Goal: Information Seeking & Learning: Compare options

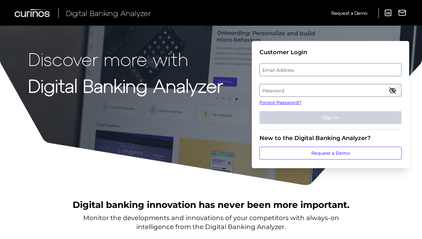
click at [283, 68] on label "Email Address" at bounding box center [330, 70] width 141 height 12
click at [283, 68] on input "email" at bounding box center [331, 69] width 142 height 13
type input "[PERSON_NAME][EMAIL_ADDRESS][PERSON_NAME][DOMAIN_NAME]"
click at [296, 88] on label "Password" at bounding box center [330, 90] width 141 height 12
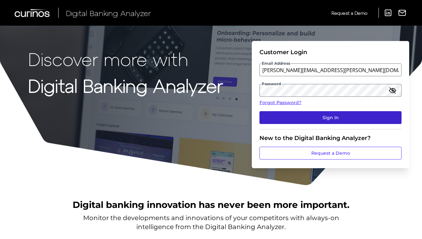
click at [331, 120] on button "Sign In" at bounding box center [331, 117] width 142 height 13
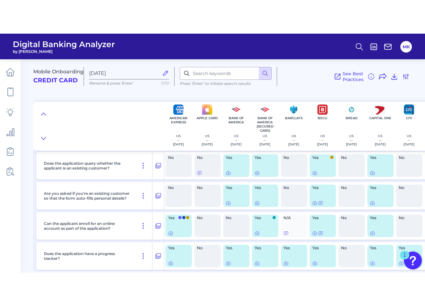
scroll to position [1412, 0]
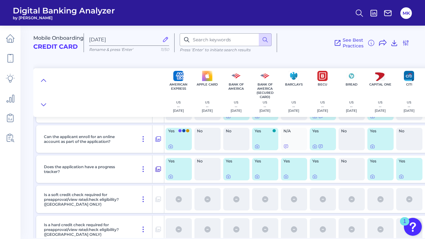
click at [159, 168] on icon at bounding box center [158, 169] width 6 height 8
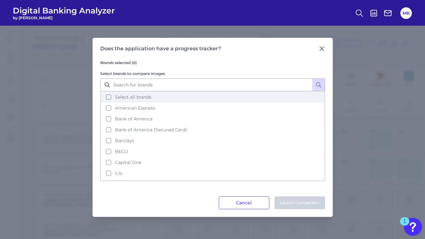
click at [132, 98] on span "Select all brands" at bounding box center [133, 97] width 36 height 6
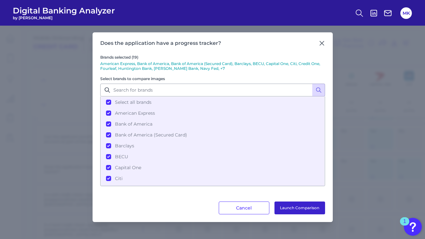
click at [290, 212] on button "Launch Comparison" at bounding box center [299, 207] width 51 height 13
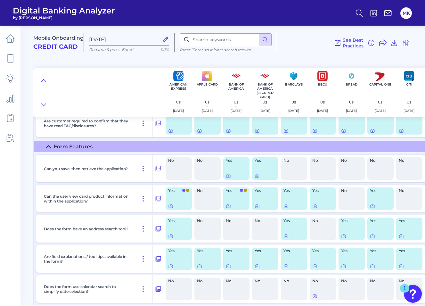
scroll to position [1578, 0]
click at [156, 196] on icon at bounding box center [158, 198] width 6 height 8
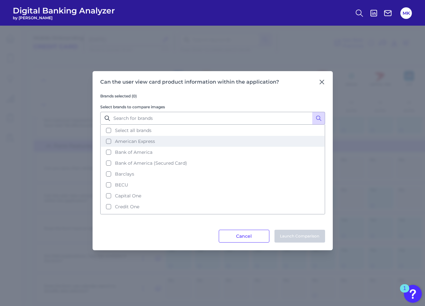
click at [142, 136] on button "American Express" at bounding box center [212, 141] width 223 height 11
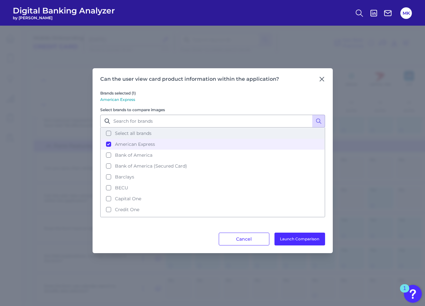
click at [142, 134] on span "Select all brands" at bounding box center [133, 133] width 36 height 6
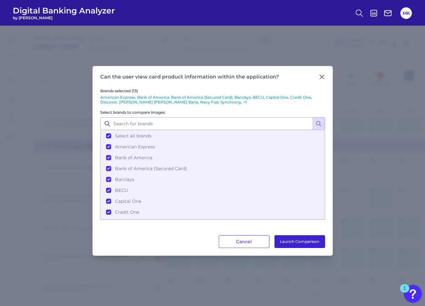
click at [287, 238] on button "Launch Comparison" at bounding box center [299, 241] width 51 height 13
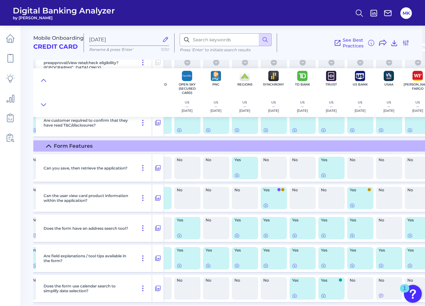
scroll to position [1579, 523]
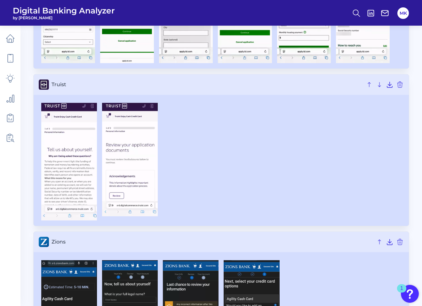
scroll to position [2671, 0]
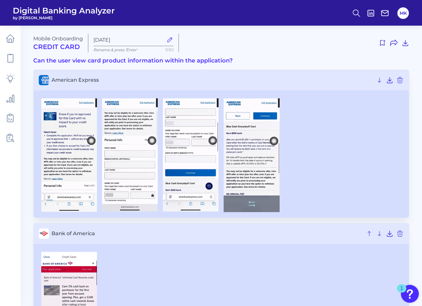
click at [238, 154] on img at bounding box center [252, 155] width 56 height 114
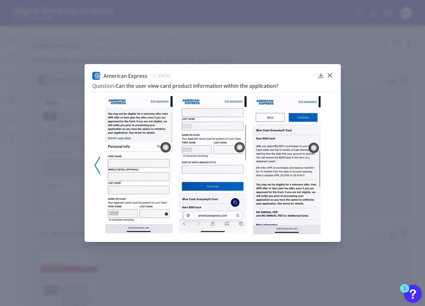
click at [333, 76] on div "American Express June 21, 2025 Question: Can the user view card product informa…" at bounding box center [212, 152] width 256 height 177
click at [329, 75] on icon at bounding box center [329, 75] width 6 height 6
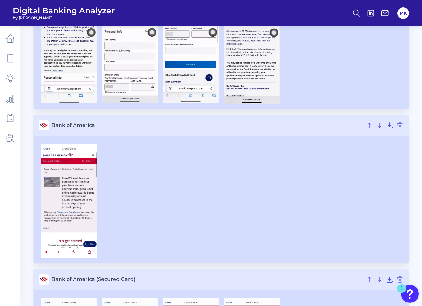
scroll to position [109, 0]
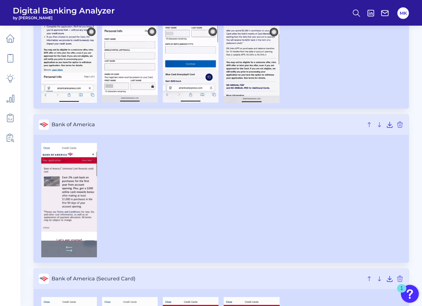
click at [74, 182] on img at bounding box center [69, 200] width 56 height 114
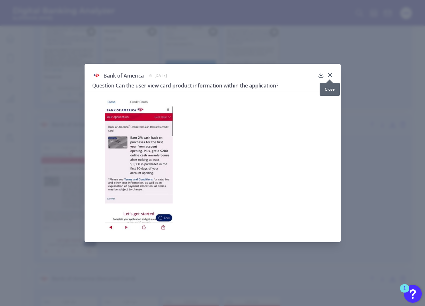
drag, startPoint x: 424, startPoint y: 203, endPoint x: 330, endPoint y: 76, distance: 158.3
click at [330, 76] on div at bounding box center [329, 79] width 6 height 6
click at [329, 75] on icon at bounding box center [329, 75] width 4 height 4
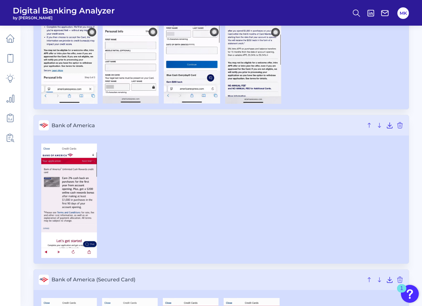
scroll to position [234, 0]
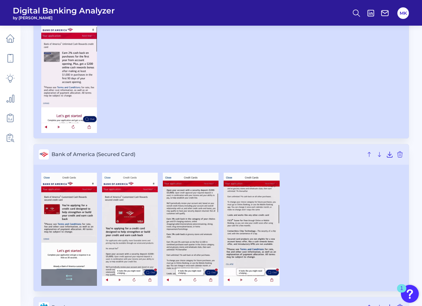
click at [72, 219] on img at bounding box center [69, 228] width 56 height 113
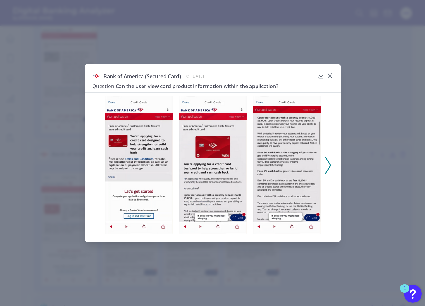
click at [331, 162] on div at bounding box center [212, 162] width 256 height 141
click at [324, 164] on div at bounding box center [212, 162] width 256 height 141
click at [331, 72] on icon at bounding box center [329, 75] width 6 height 6
